Goal: Check status: Check status

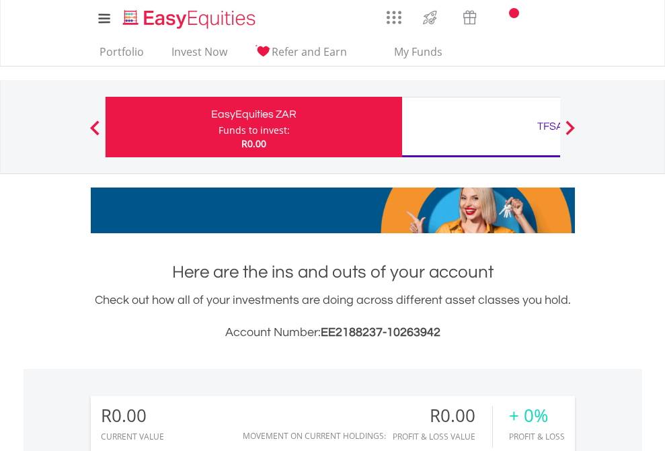
scroll to position [129, 211]
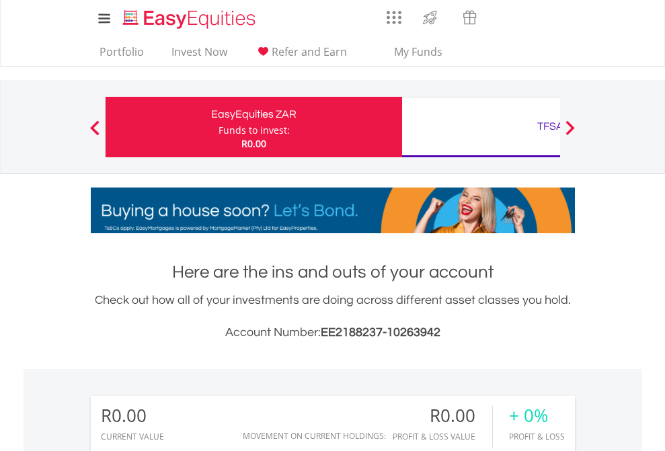
click at [218, 127] on div "Funds to invest:" at bounding box center [253, 130] width 71 height 13
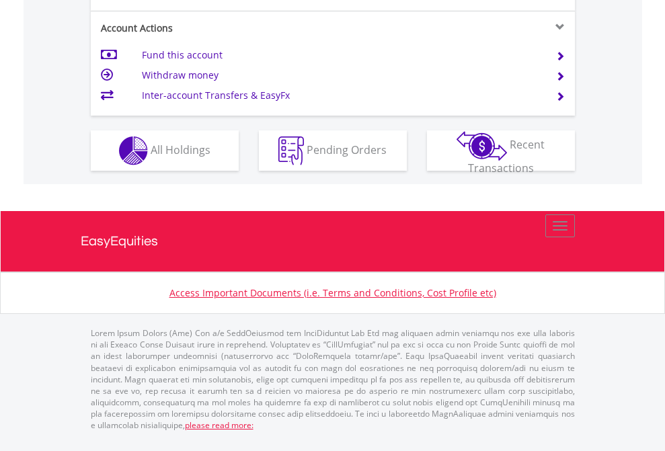
scroll to position [1261, 0]
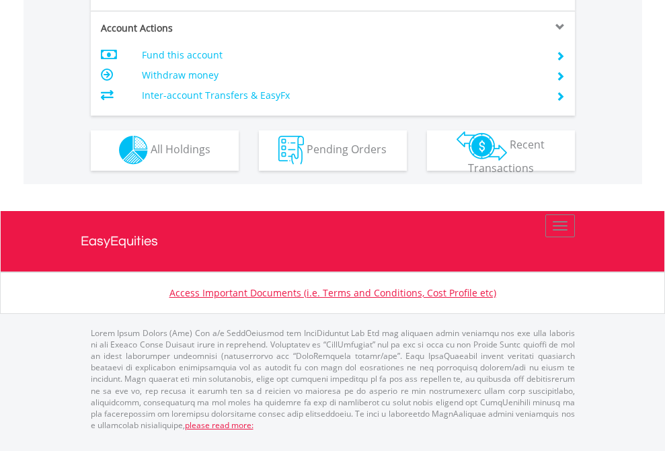
scroll to position [1257, 0]
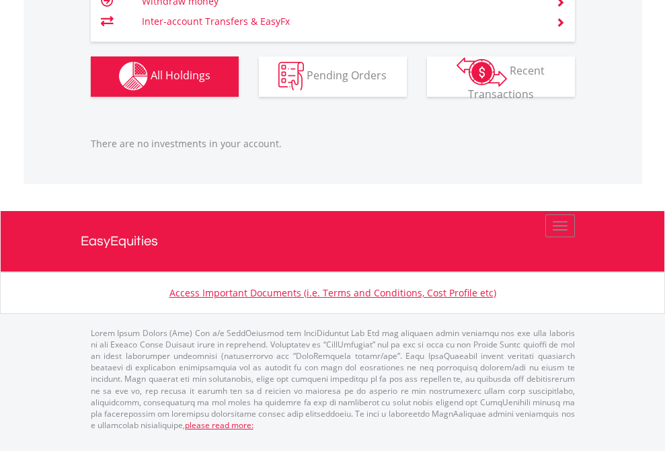
scroll to position [1331, 0]
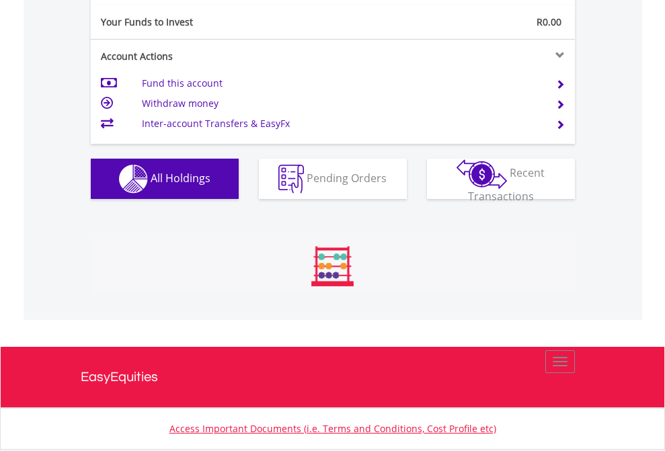
scroll to position [129, 211]
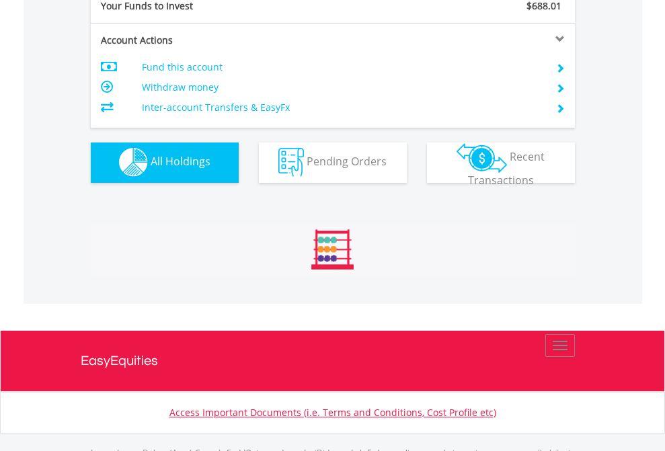
scroll to position [1331, 0]
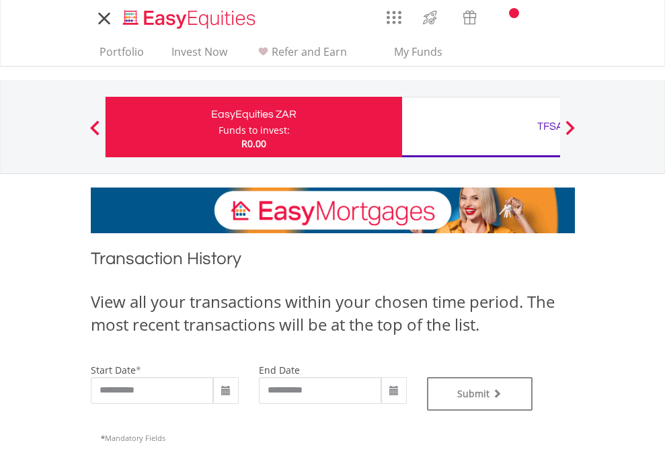
type input "**********"
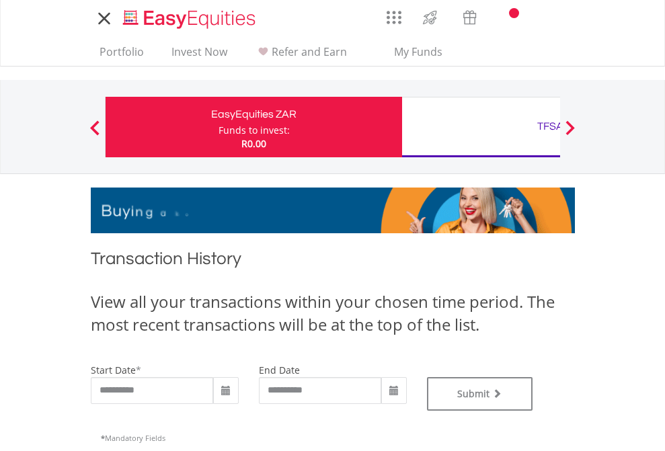
type input "**********"
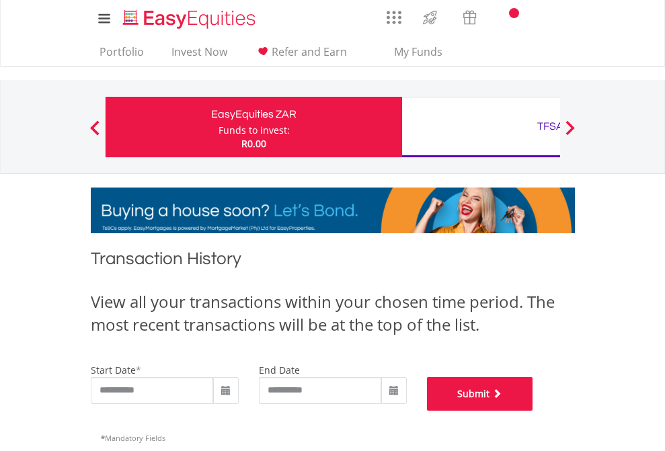
click at [533, 411] on button "Submit" at bounding box center [480, 394] width 106 height 34
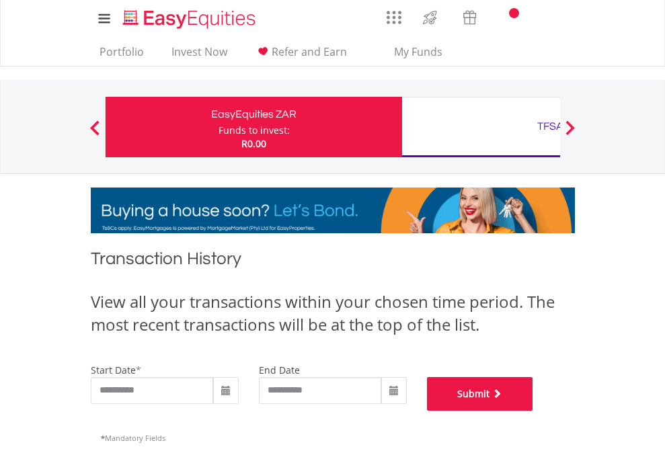
scroll to position [545, 0]
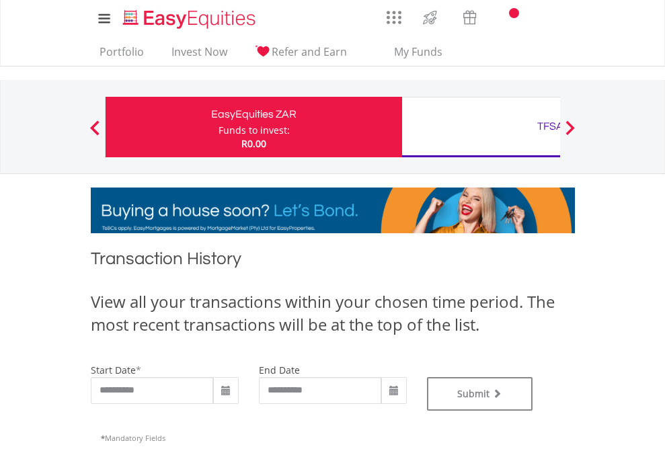
click at [480, 127] on div "TFSA" at bounding box center [550, 126] width 280 height 19
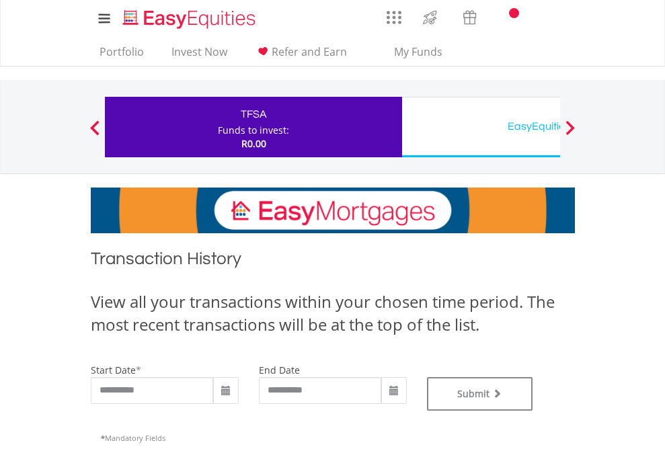
type input "**********"
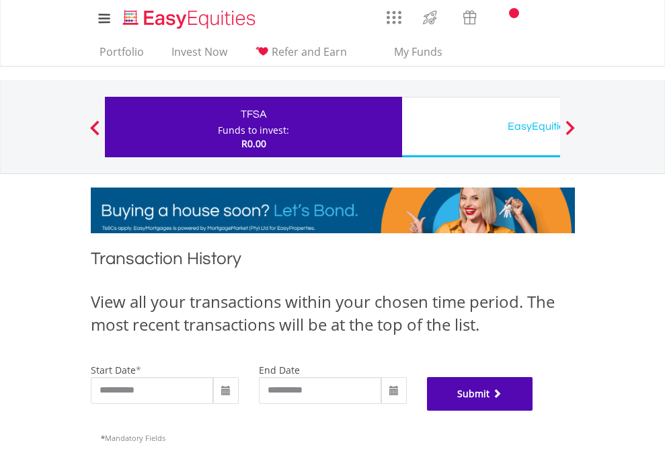
click at [533, 411] on button "Submit" at bounding box center [480, 394] width 106 height 34
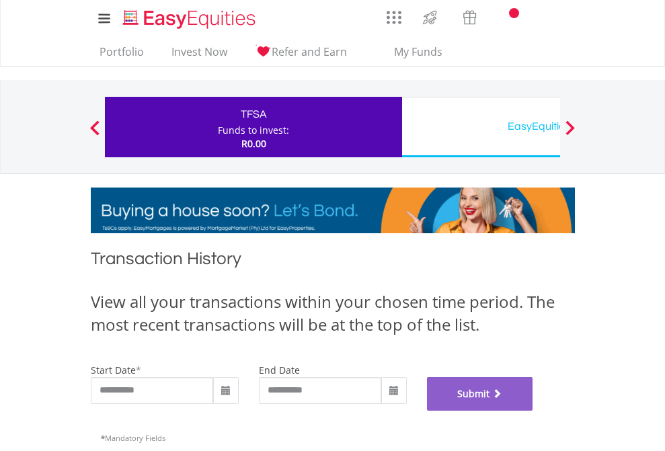
scroll to position [545, 0]
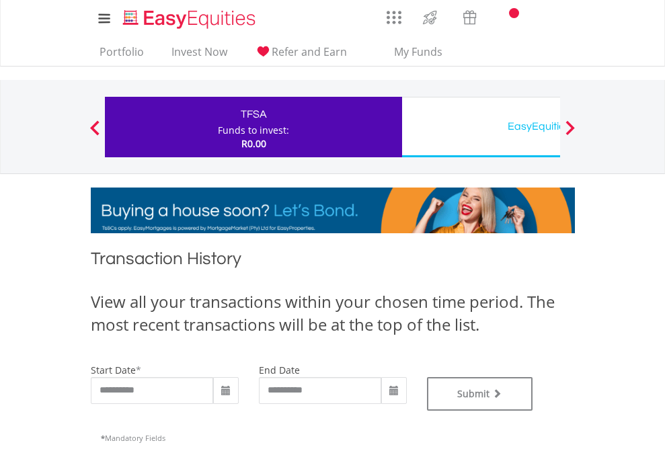
click at [480, 127] on div "EasyEquities USD" at bounding box center [550, 126] width 280 height 19
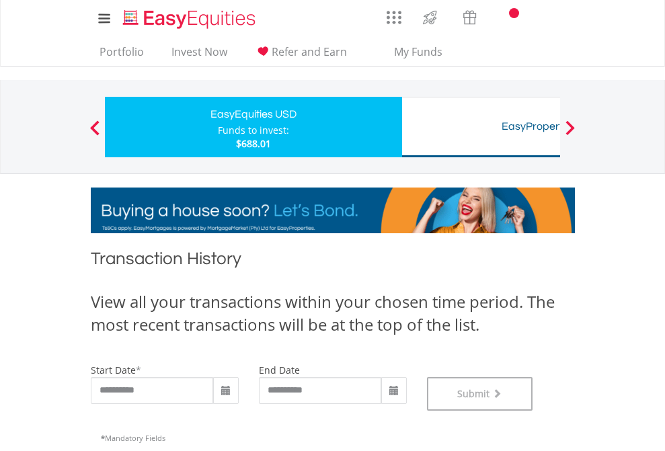
scroll to position [545, 0]
